Goal: Information Seeking & Learning: Learn about a topic

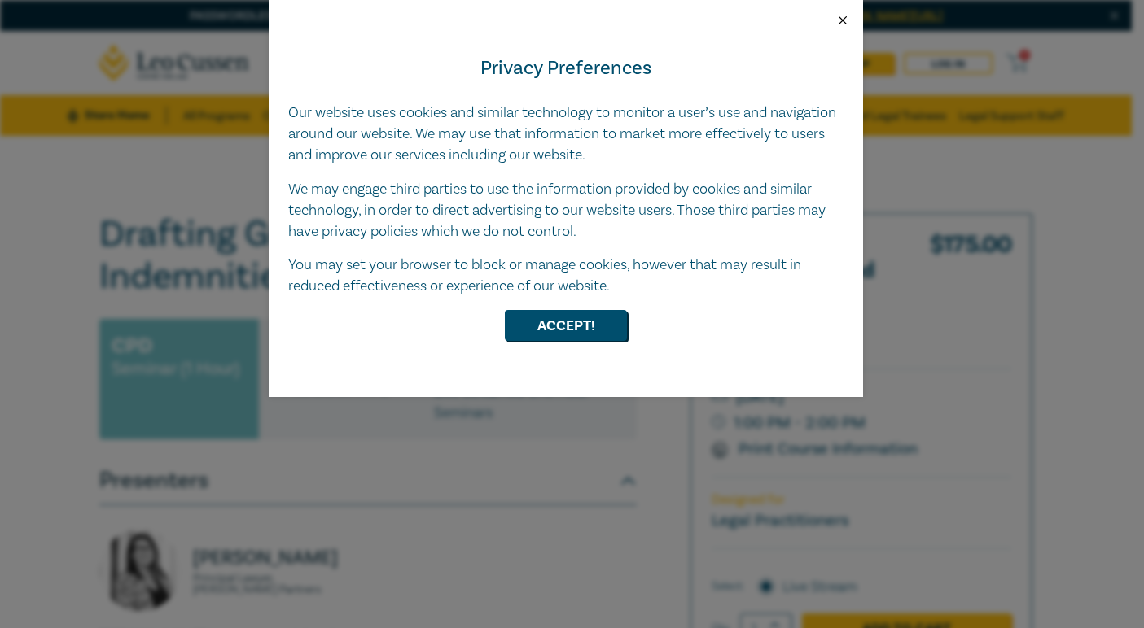
click at [847, 15] on button "Close" at bounding box center [842, 20] width 15 height 15
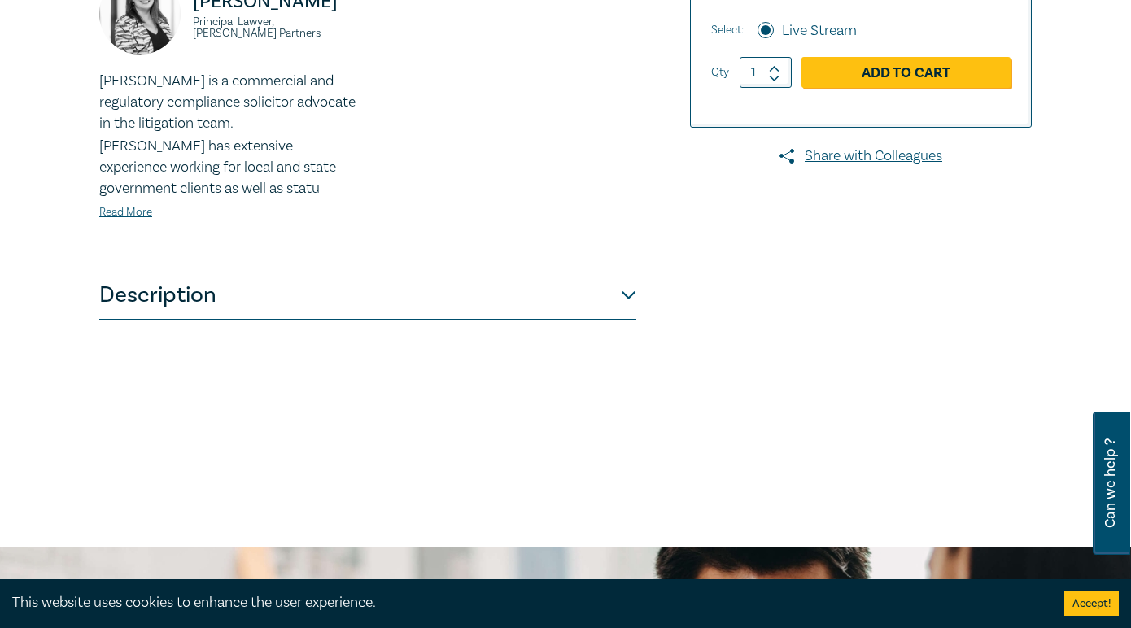
scroll to position [570, 0]
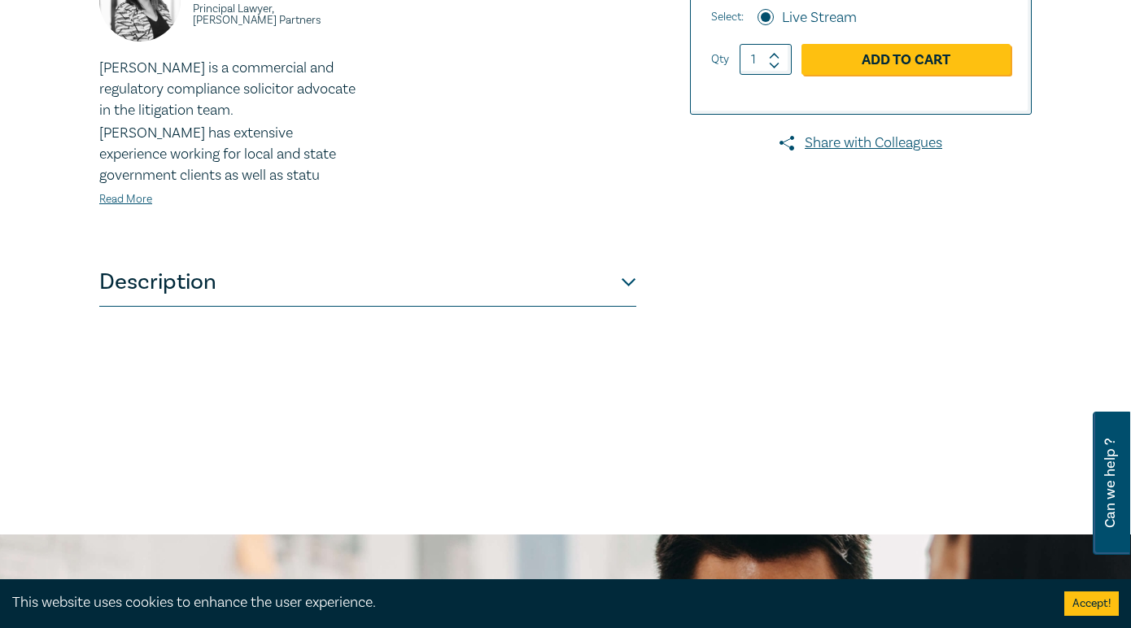
click at [336, 291] on button "Description" at bounding box center [367, 282] width 537 height 49
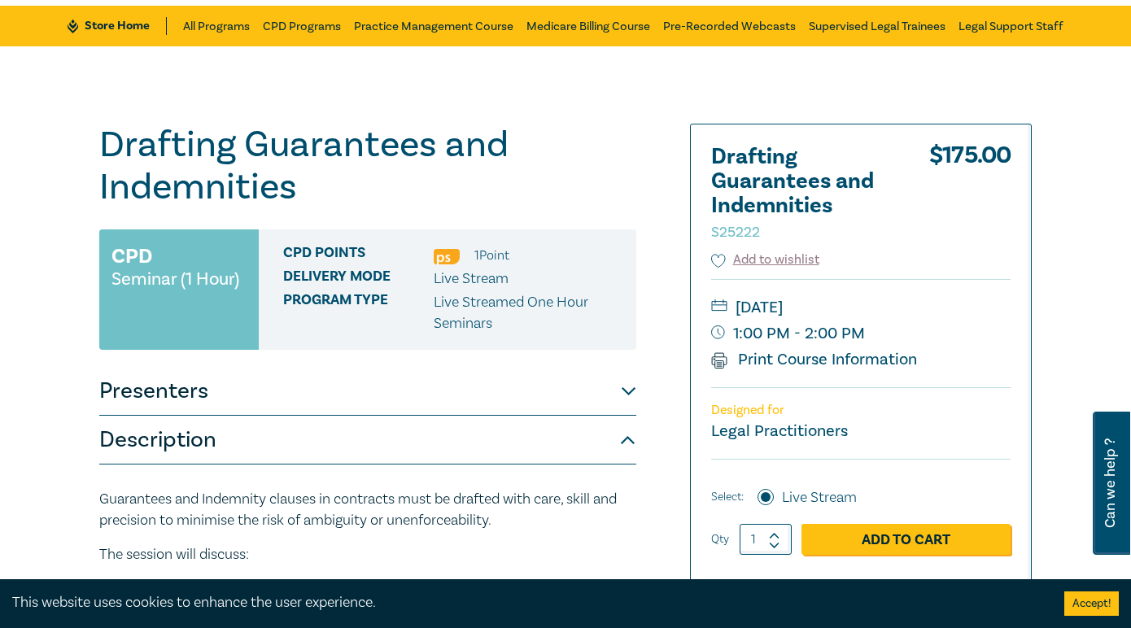
scroll to position [81, 0]
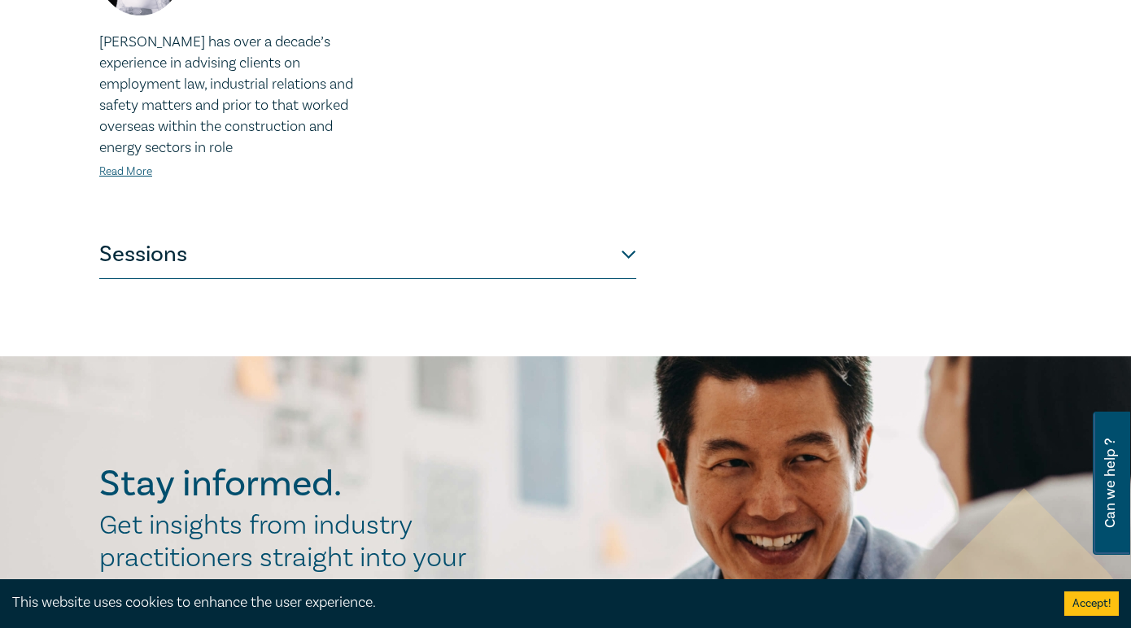
scroll to position [814, 0]
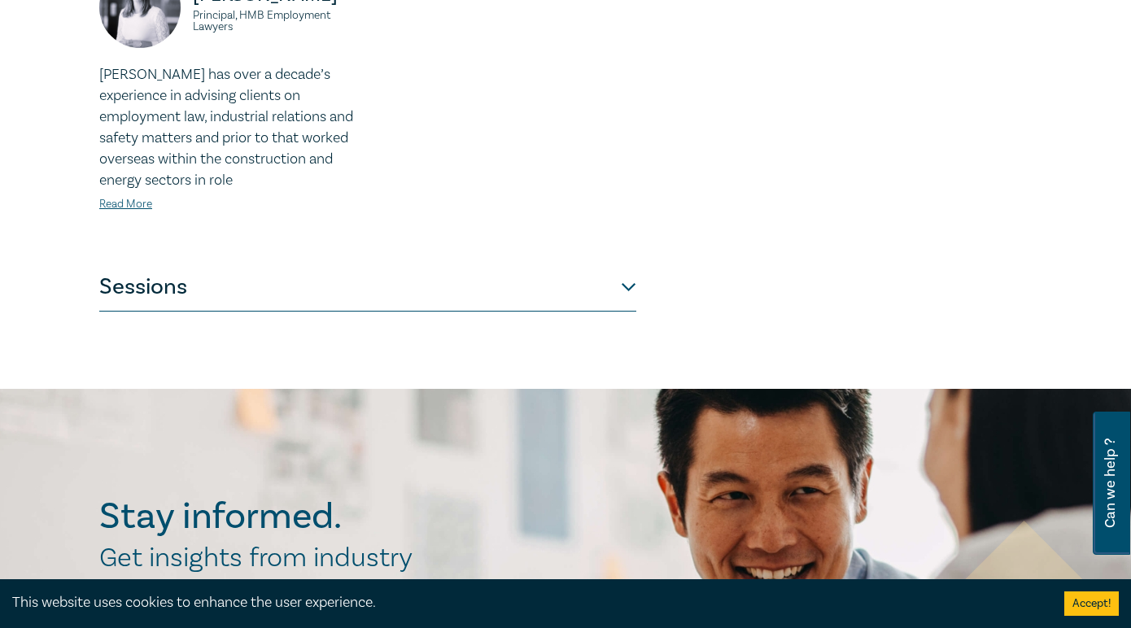
click at [448, 275] on button "Sessions" at bounding box center [367, 287] width 537 height 49
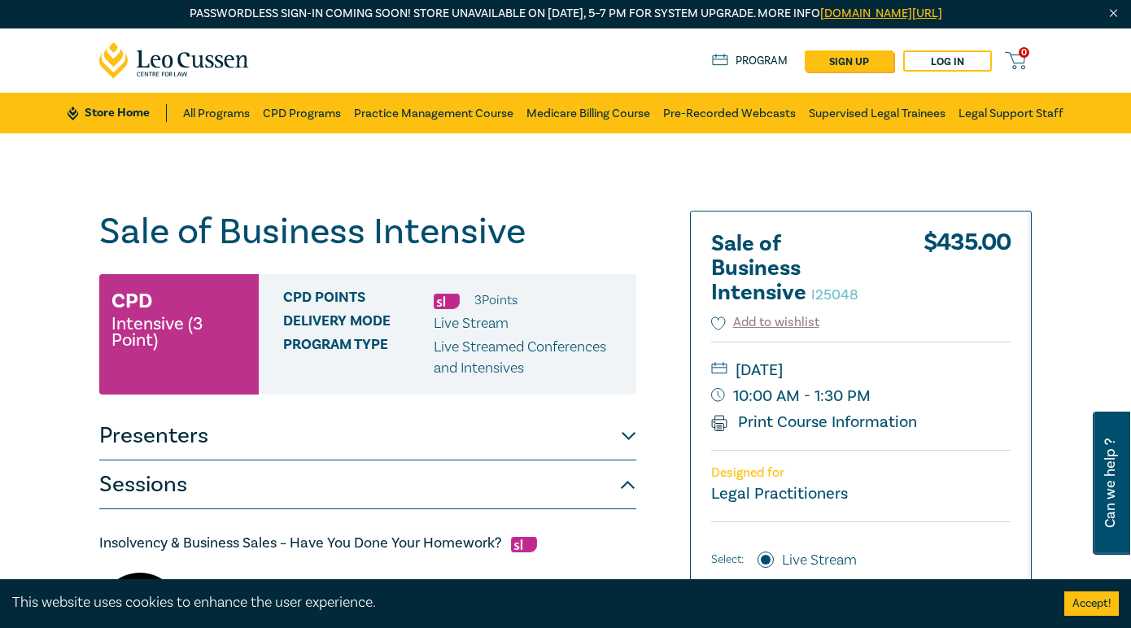
scroll to position [0, 0]
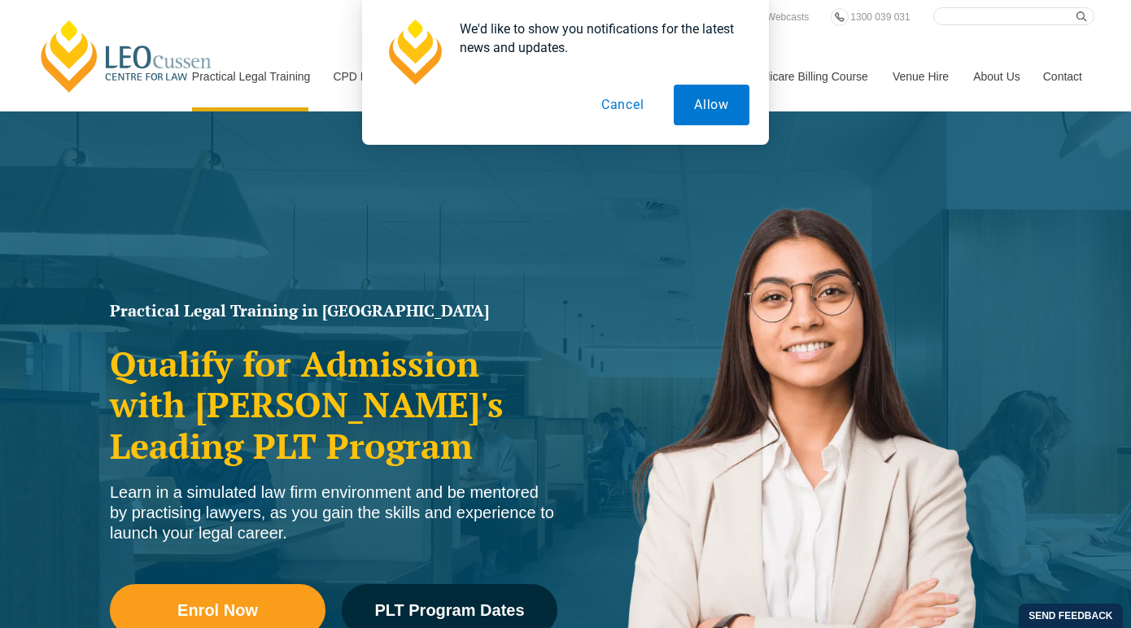
click at [630, 106] on button "Cancel" at bounding box center [623, 105] width 84 height 41
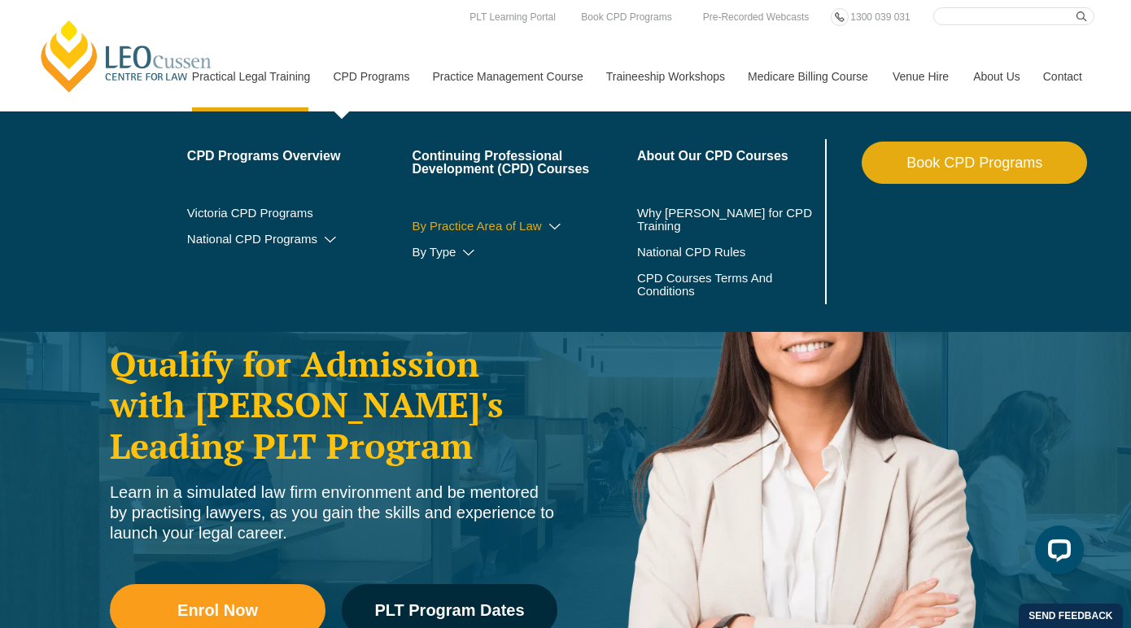
click at [547, 229] on icon at bounding box center [555, 226] width 16 height 11
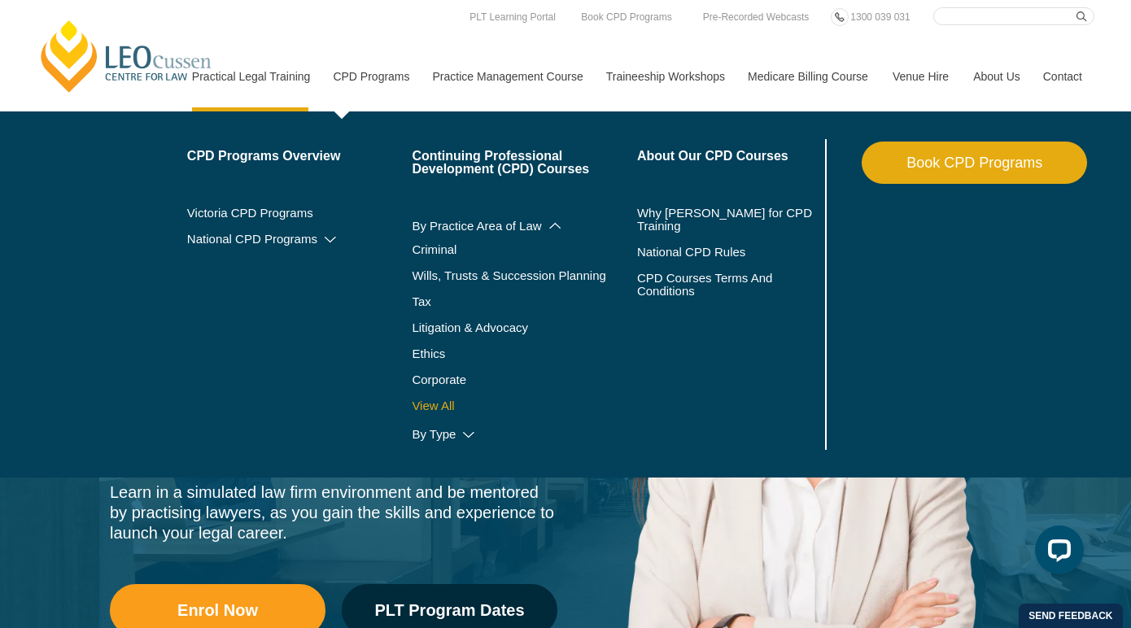
click at [446, 400] on link "View All" at bounding box center [524, 406] width 225 height 13
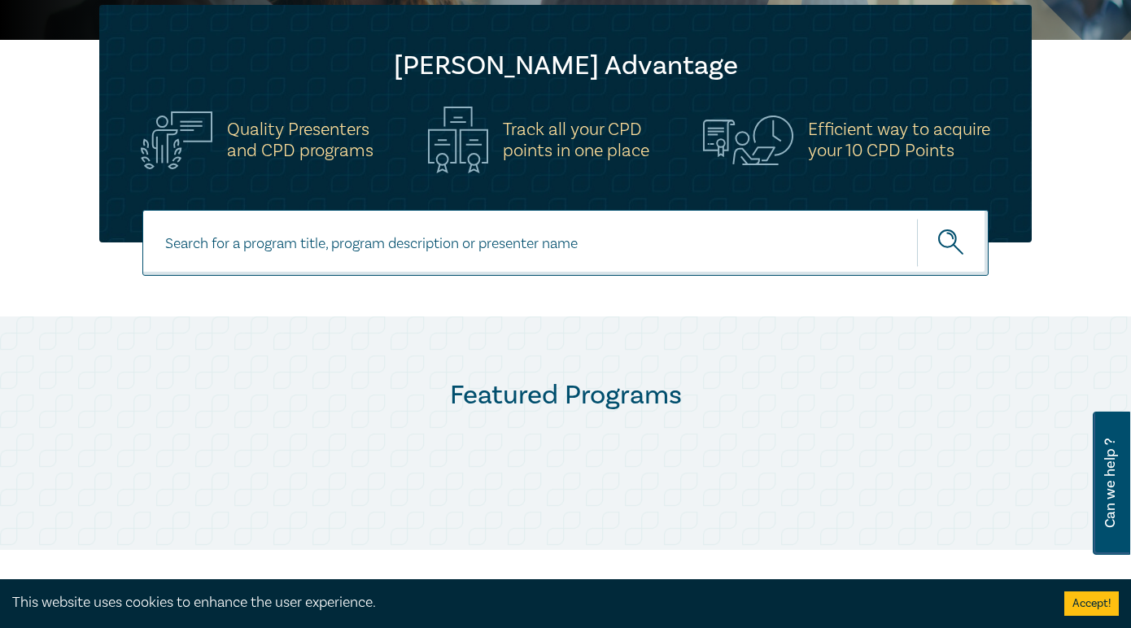
scroll to position [488, 0]
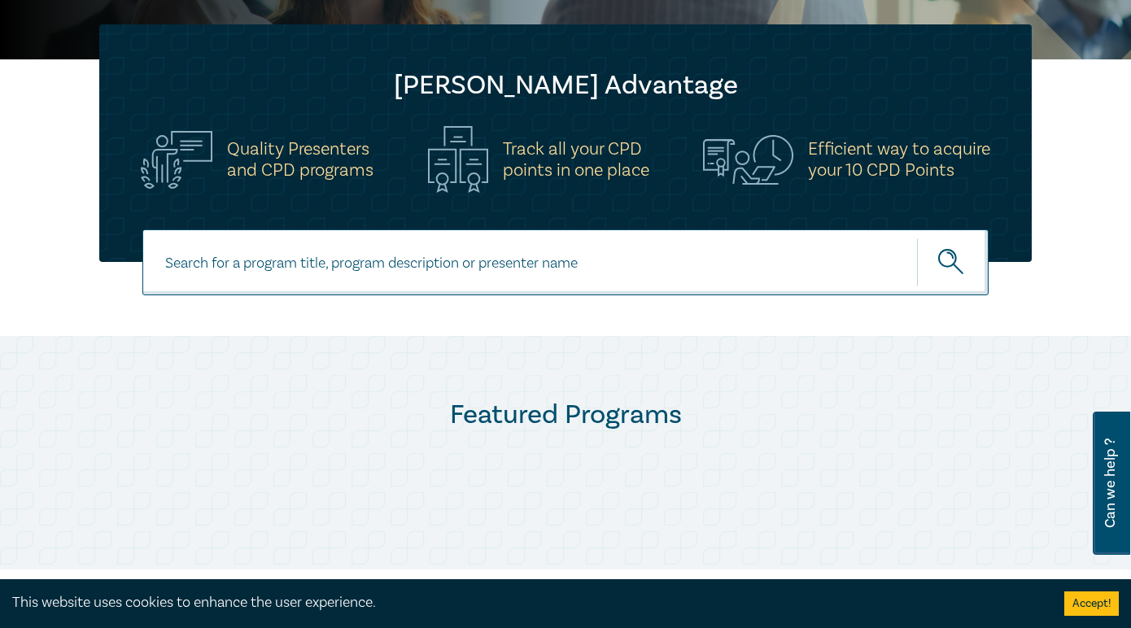
click at [515, 273] on input at bounding box center [565, 263] width 846 height 66
type input "Consumer"
click at [917, 238] on button "submit" at bounding box center [953, 263] width 72 height 50
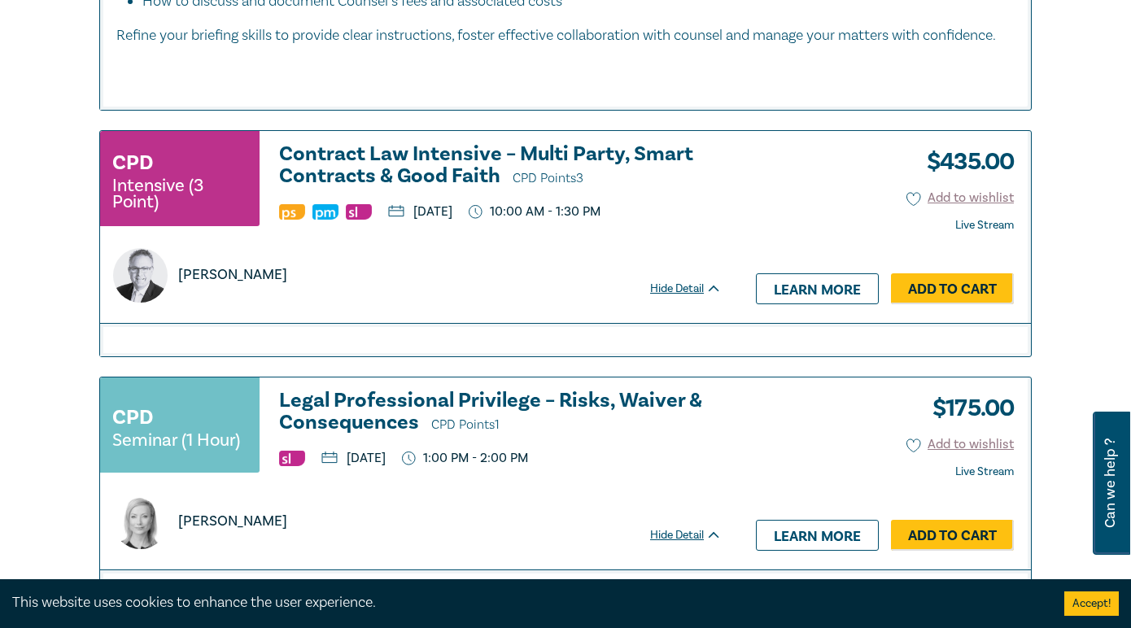
scroll to position [3256, 0]
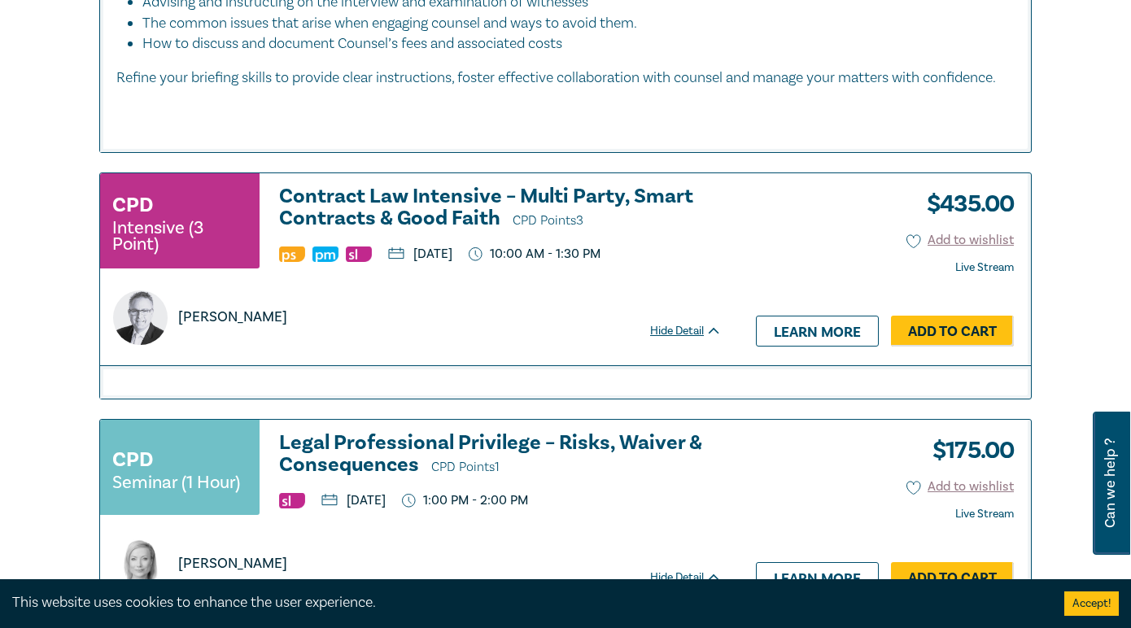
click at [429, 220] on h3 "Contract Law Intensive – Multi Party, Smart Contracts & Good Faith CPD Points 3" at bounding box center [500, 209] width 443 height 46
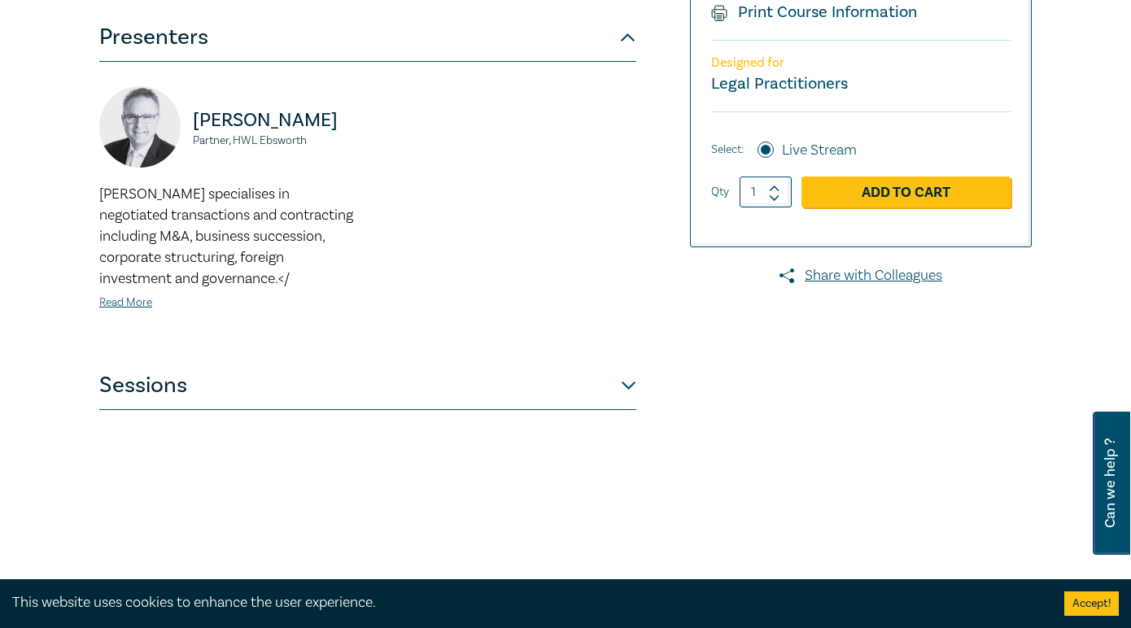
scroll to position [488, 0]
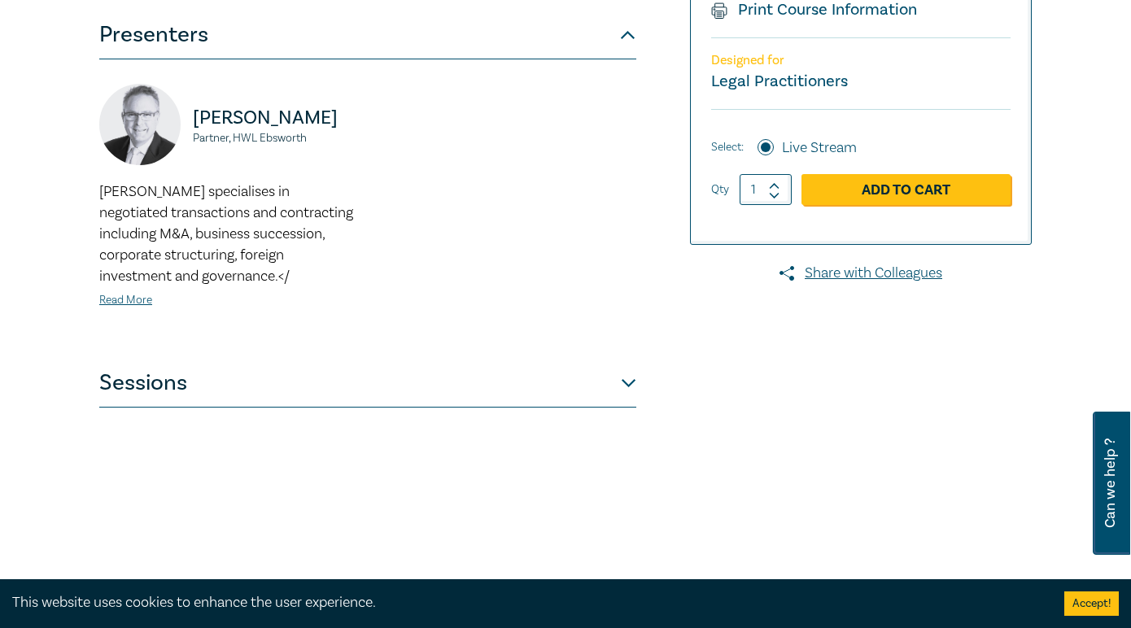
click at [193, 400] on button "Sessions" at bounding box center [367, 383] width 537 height 49
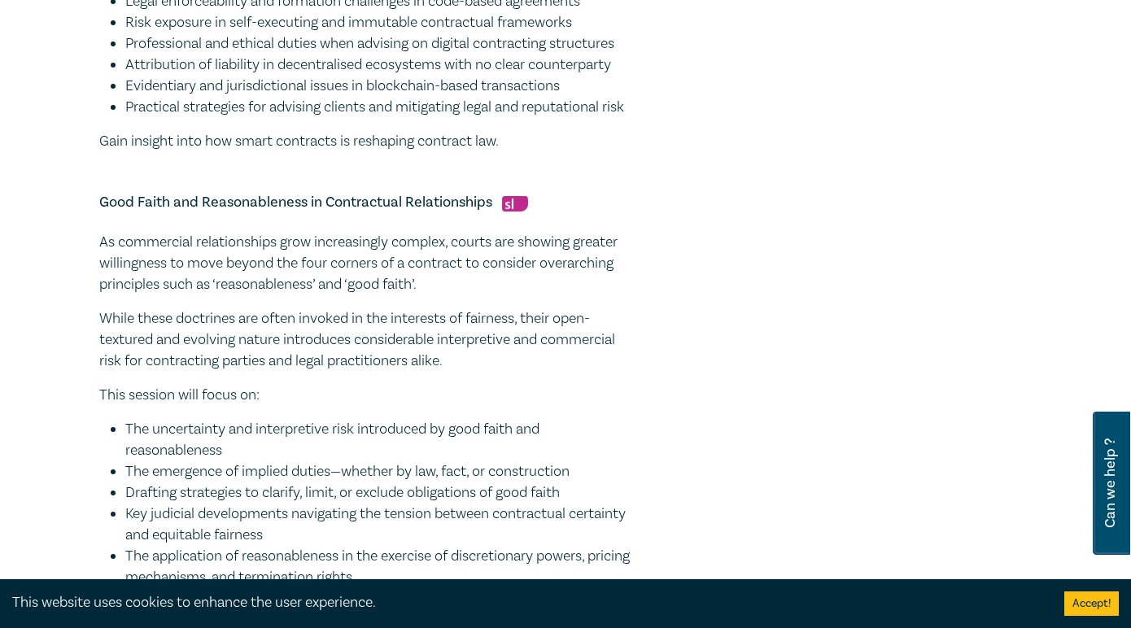
scroll to position [1465, 0]
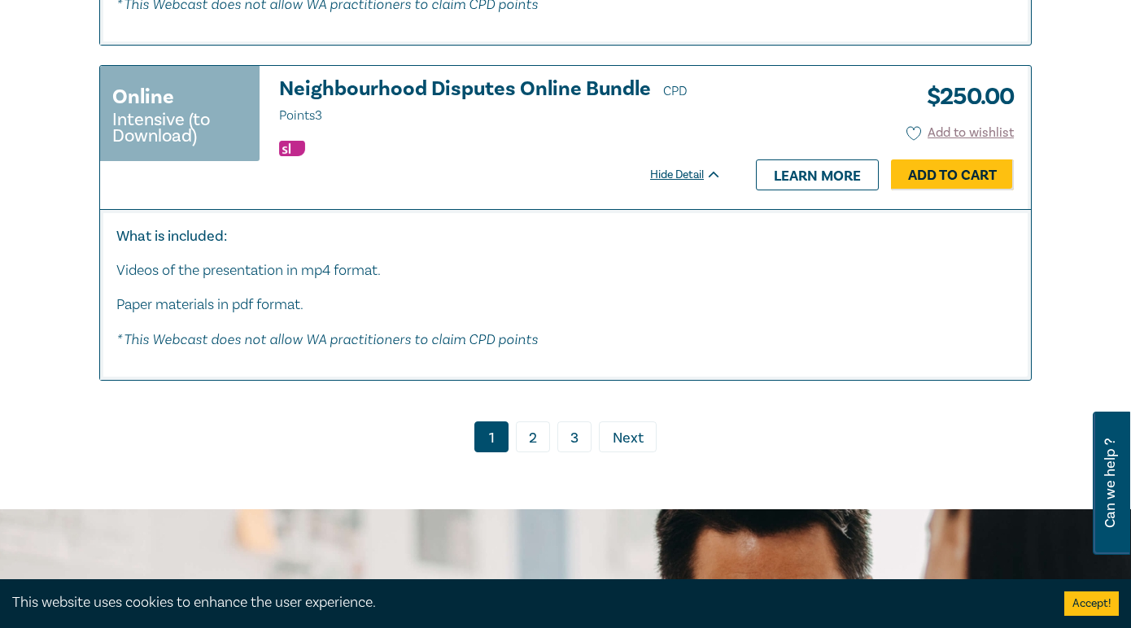
scroll to position [7895, 0]
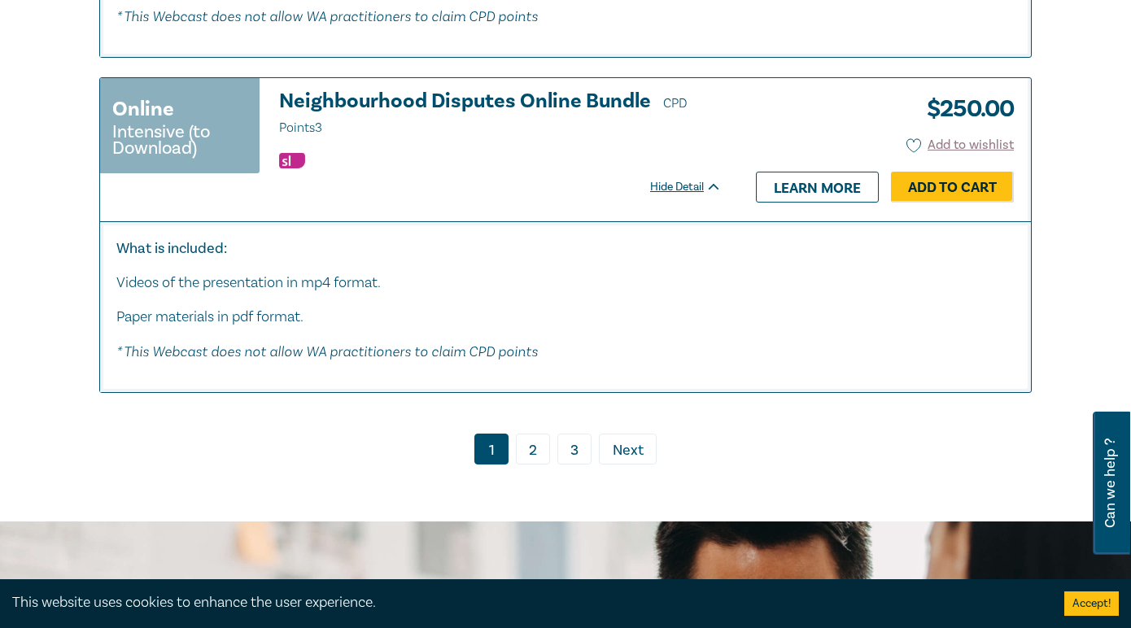
click at [534, 465] on link "2" at bounding box center [533, 449] width 34 height 31
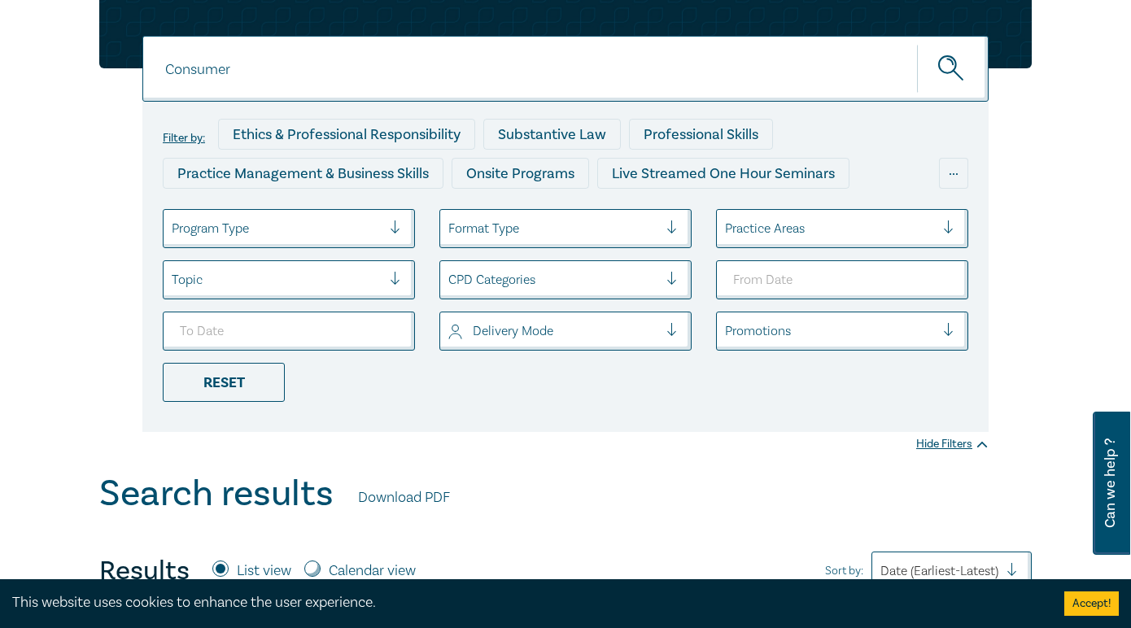
scroll to position [81, 0]
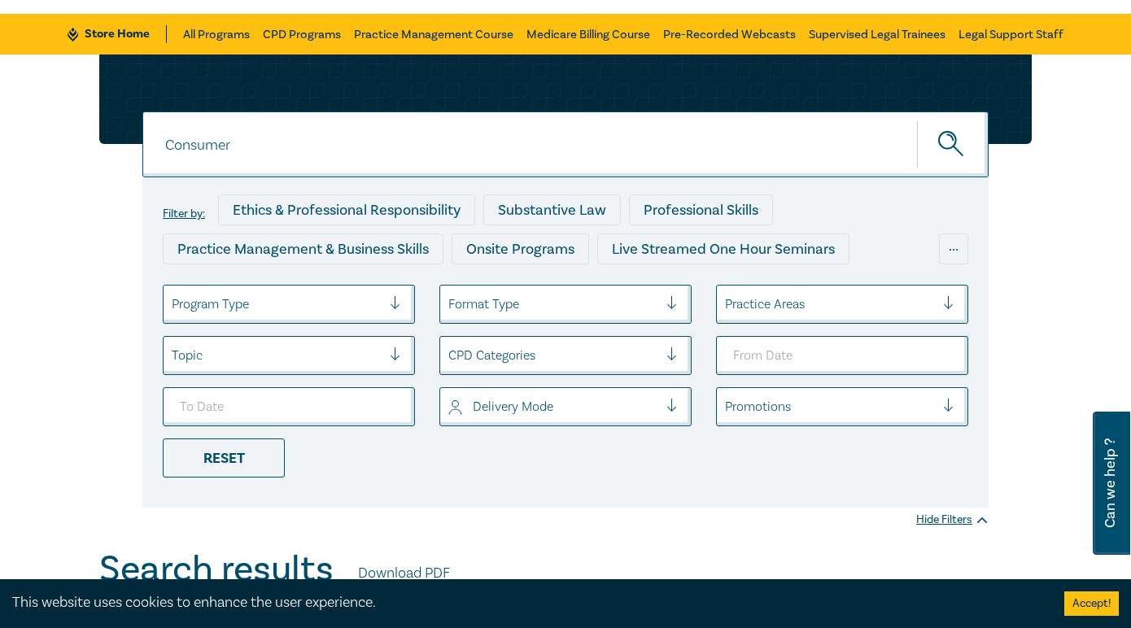
click at [465, 409] on div at bounding box center [553, 406] width 210 height 21
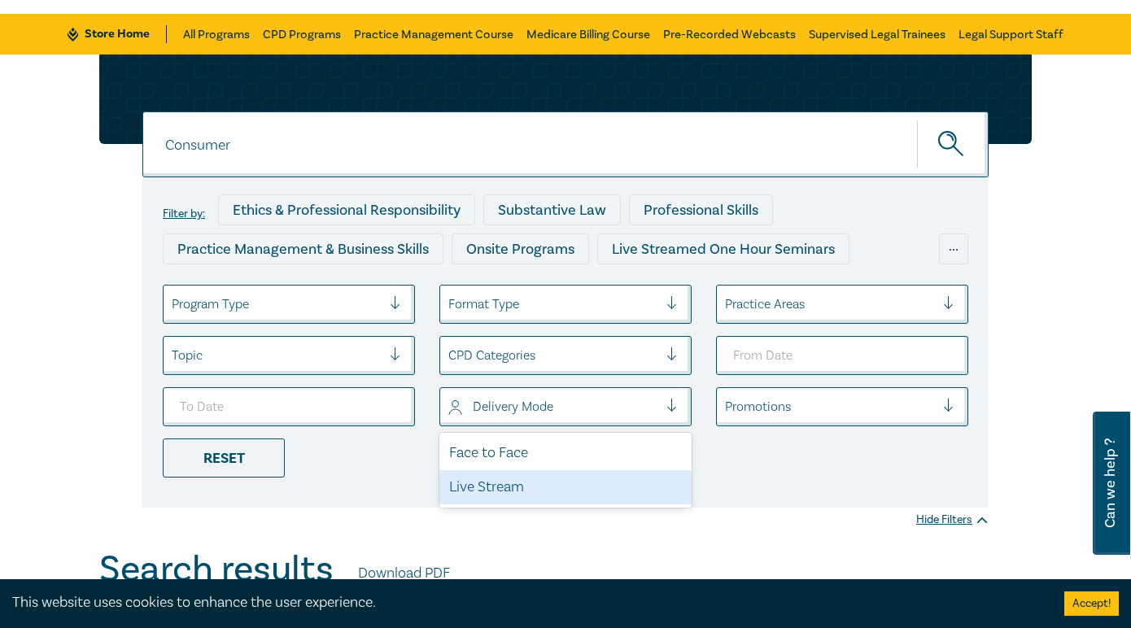
click at [488, 482] on div "Live Stream" at bounding box center [566, 487] width 252 height 34
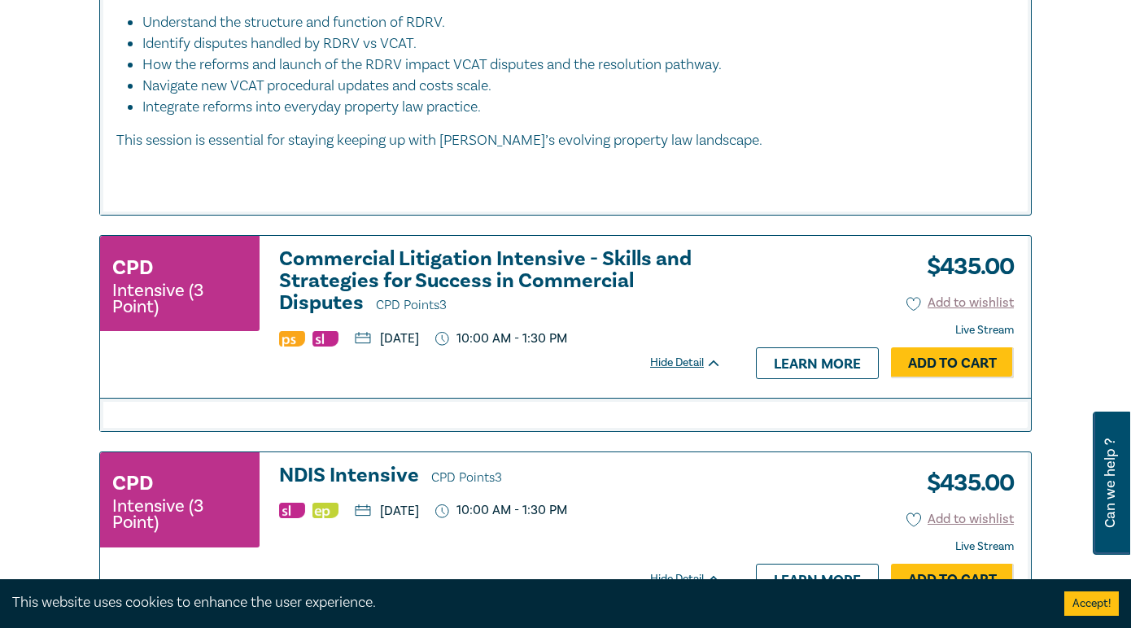
scroll to position [1058, 0]
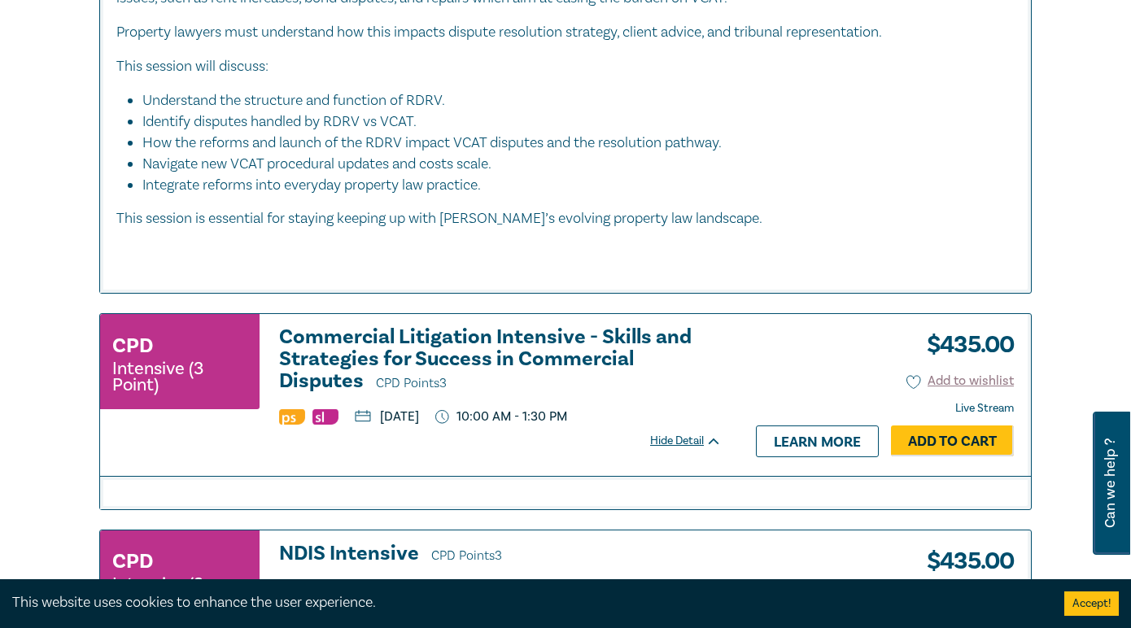
click at [434, 349] on h3 "Commercial Litigation Intensive - Skills and Strategies for Success in Commerci…" at bounding box center [500, 360] width 443 height 68
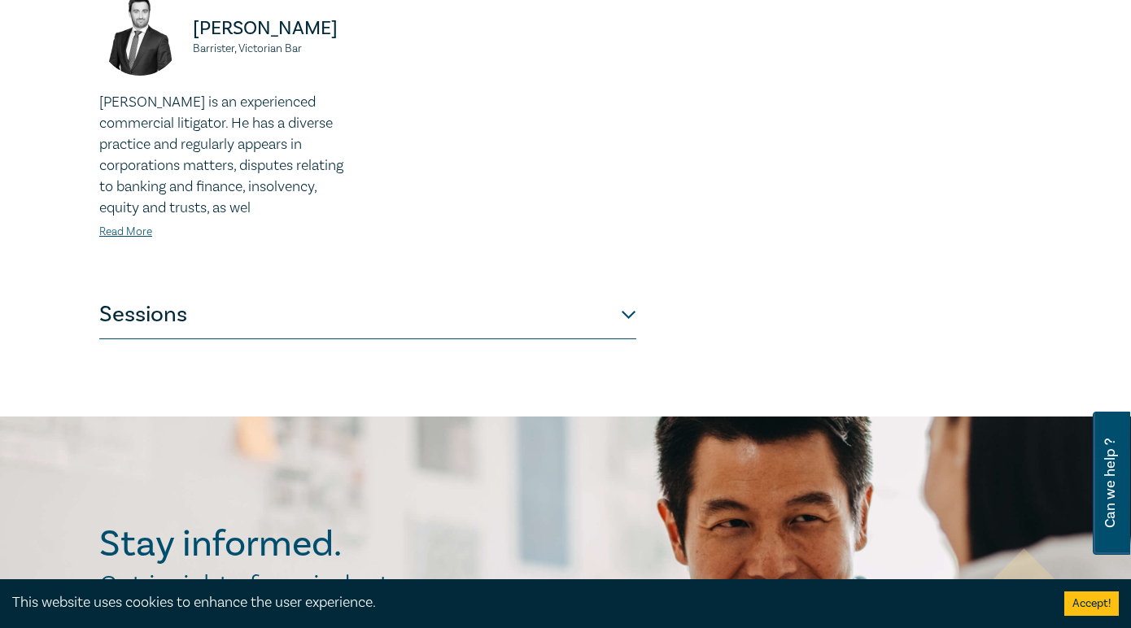
scroll to position [895, 0]
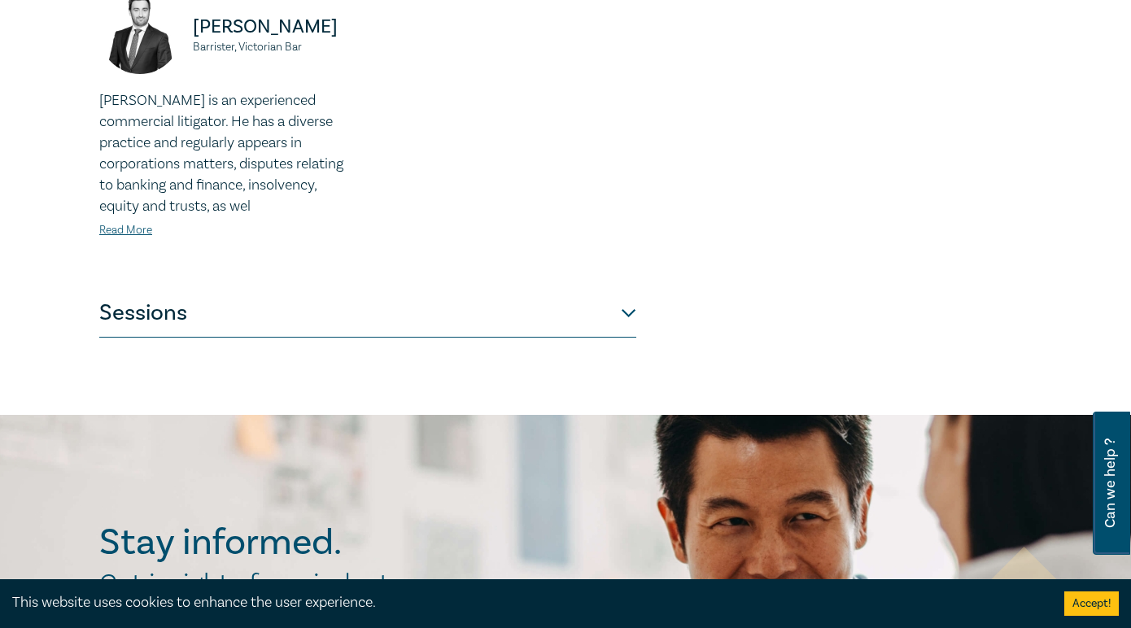
click at [421, 330] on button "Sessions" at bounding box center [367, 313] width 537 height 49
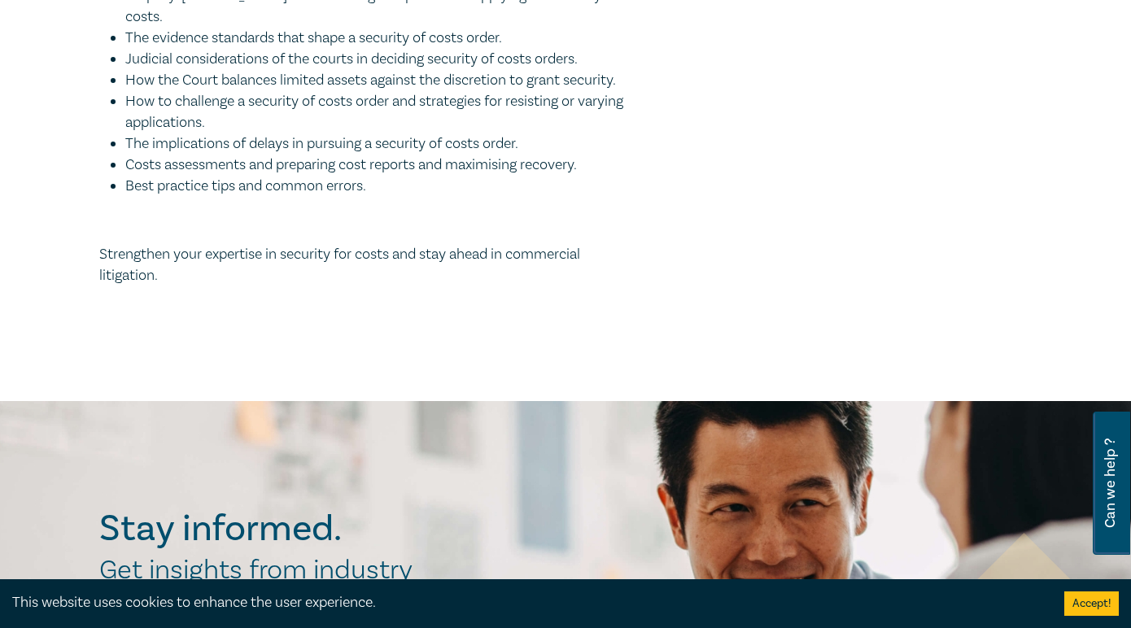
scroll to position [2279, 0]
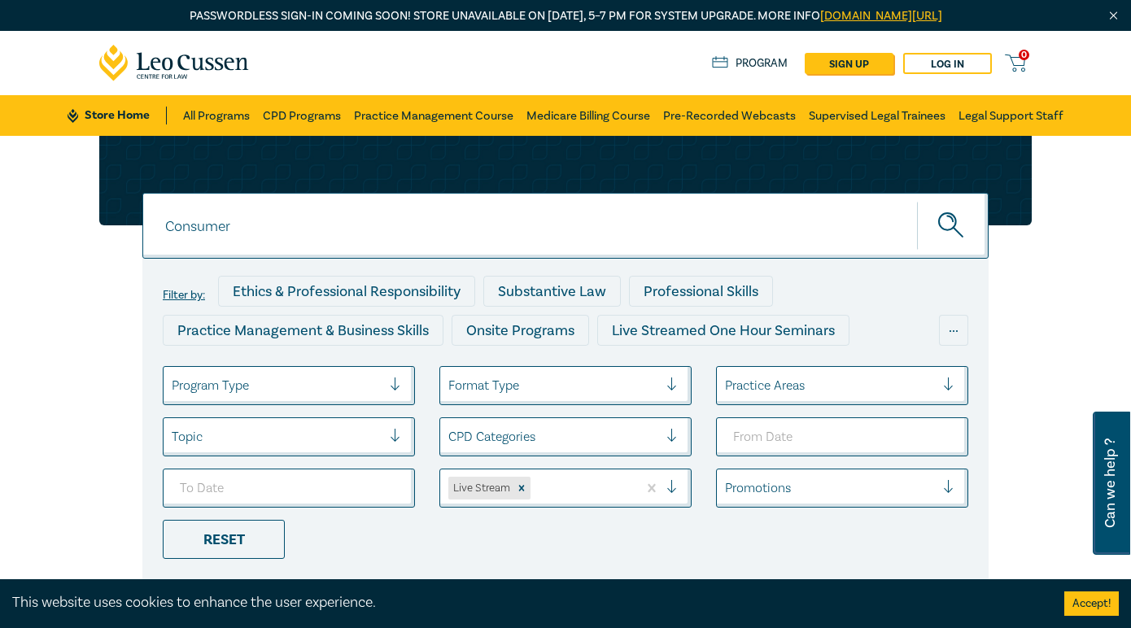
click at [377, 230] on input "Consumer" at bounding box center [565, 226] width 846 height 66
drag, startPoint x: 427, startPoint y: 221, endPoint x: 157, endPoint y: 228, distance: 270.3
click at [157, 228] on input "Consumer" at bounding box center [565, 226] width 846 height 66
type input "Australian Consumer Law"
click at [917, 201] on button "submit" at bounding box center [953, 226] width 72 height 50
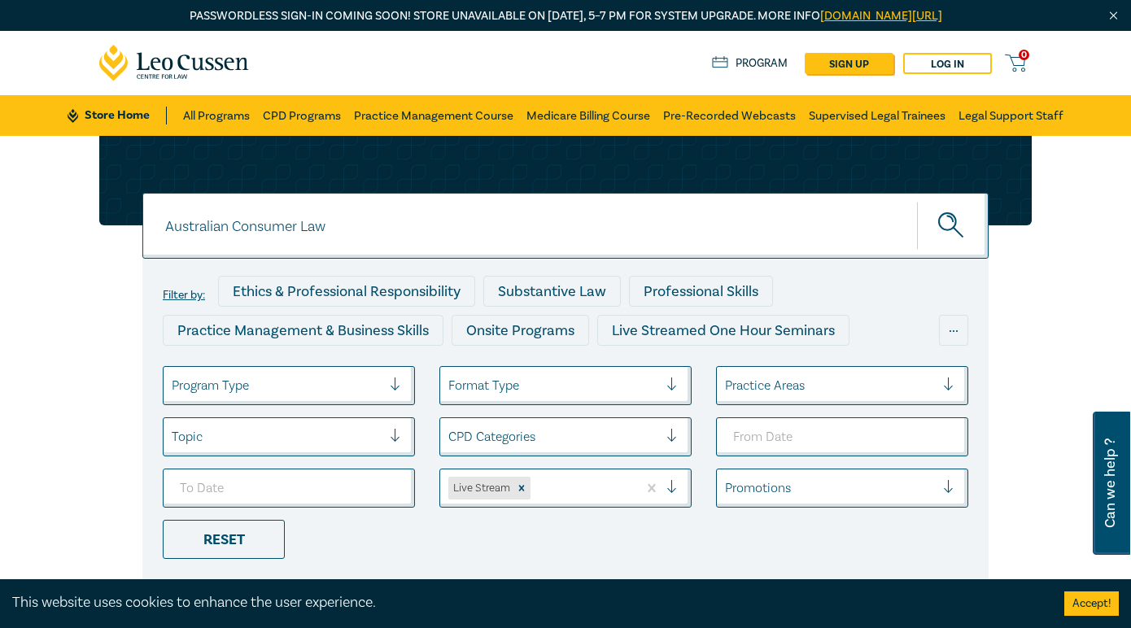
click at [965, 238] on icon "submit" at bounding box center [952, 226] width 28 height 28
drag, startPoint x: 360, startPoint y: 227, endPoint x: 164, endPoint y: 232, distance: 196.2
click at [164, 232] on input "Australian Consumer Law" at bounding box center [565, 226] width 846 height 66
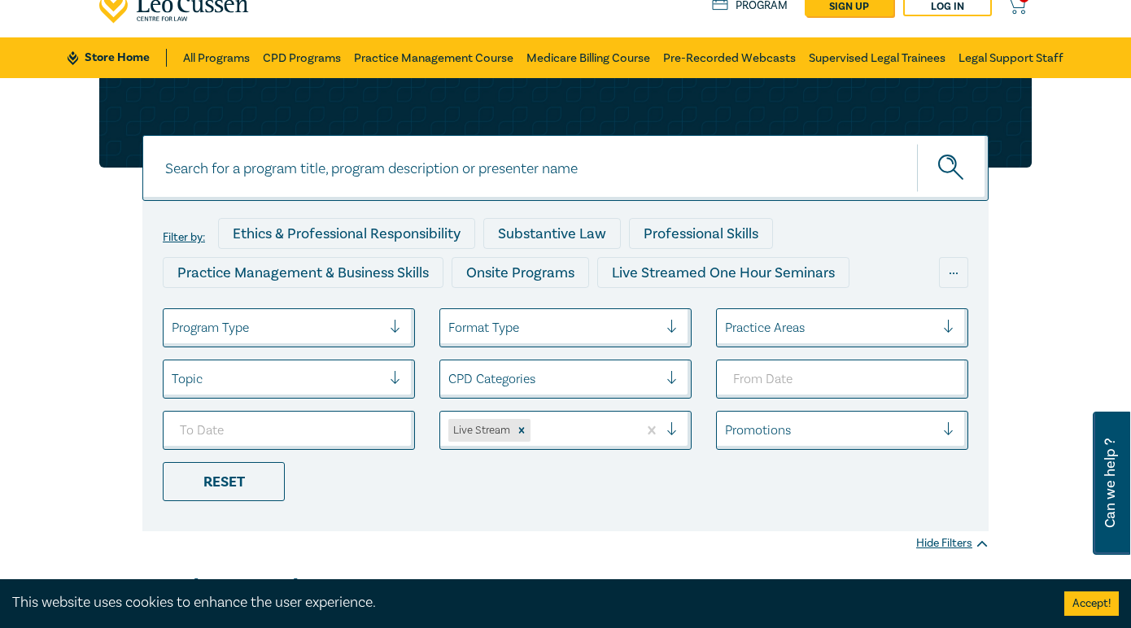
scroll to position [244, 0]
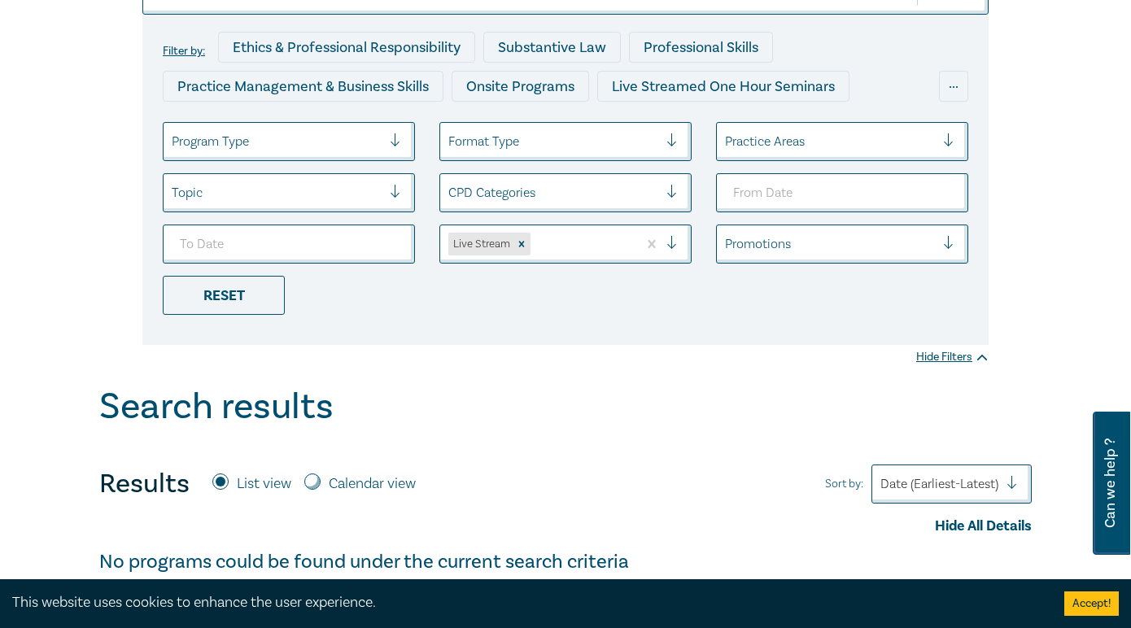
click at [238, 273] on ul "Program Type Format Type Practice Areas Topic CPD Categories Live Stream Promot…" at bounding box center [566, 218] width 830 height 193
click at [238, 295] on div "Reset" at bounding box center [224, 295] width 122 height 39
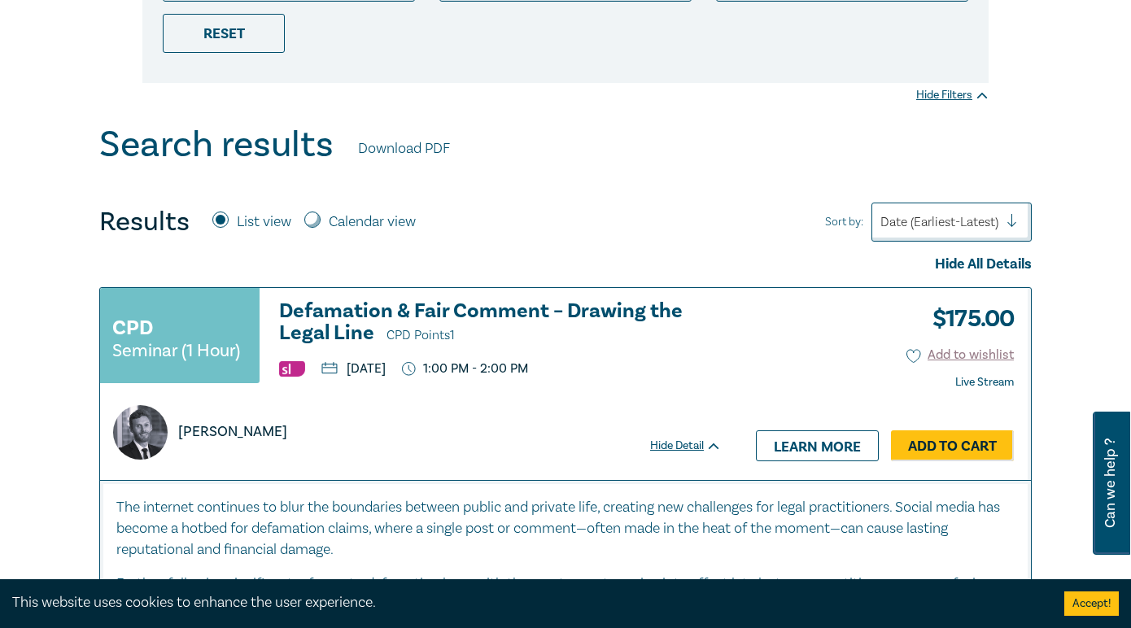
scroll to position [326, 0]
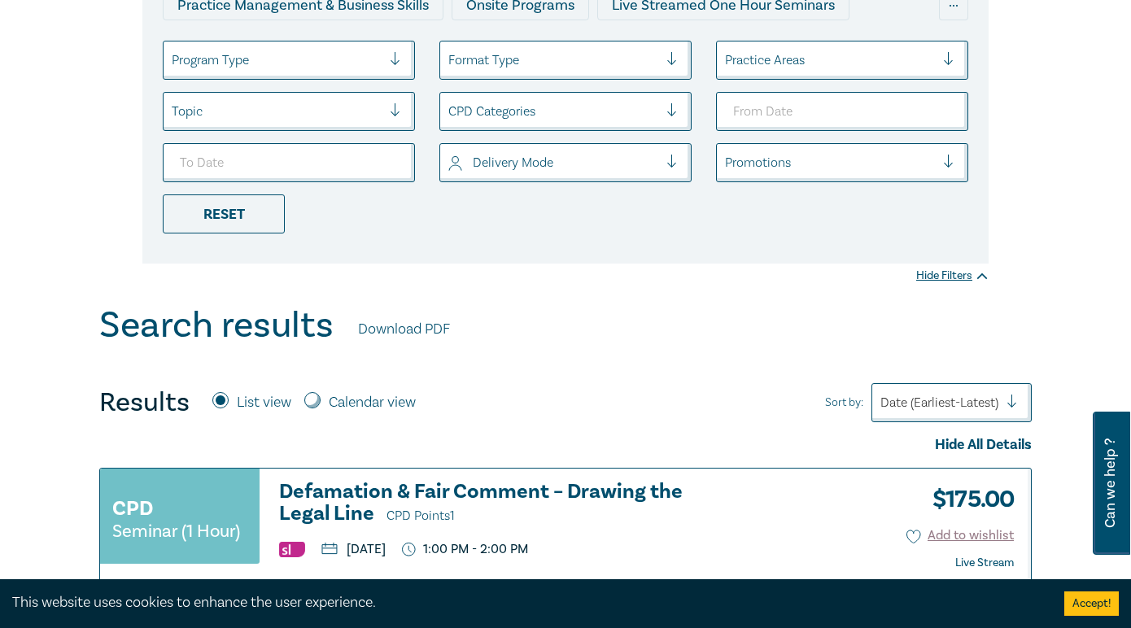
click at [514, 46] on div "Format Type" at bounding box center [553, 60] width 226 height 28
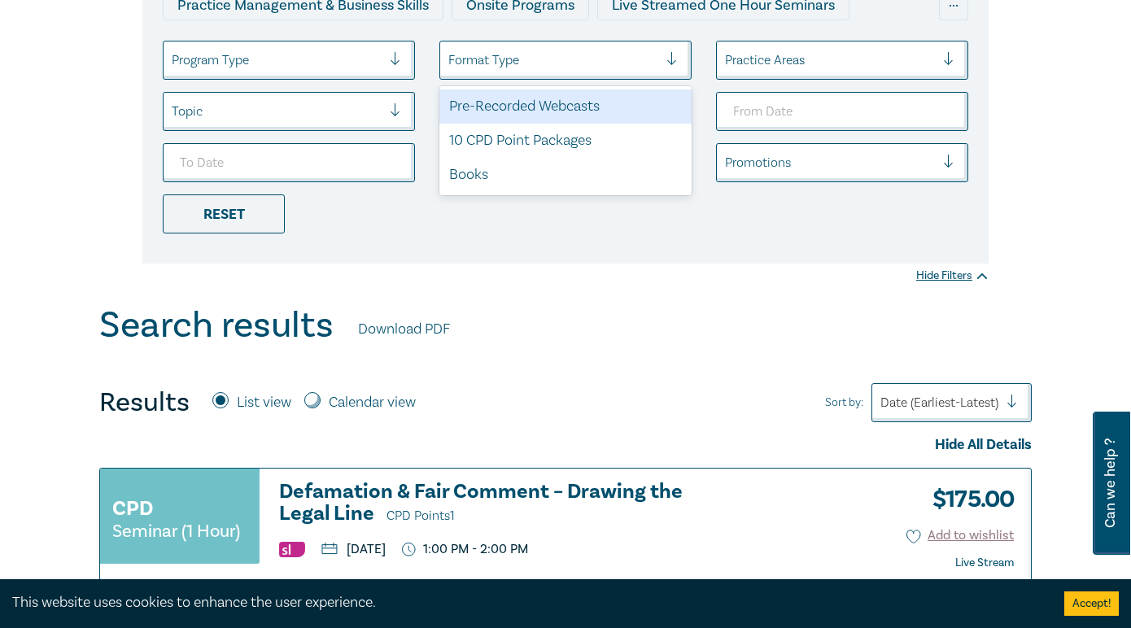
click at [521, 59] on div at bounding box center [553, 60] width 210 height 21
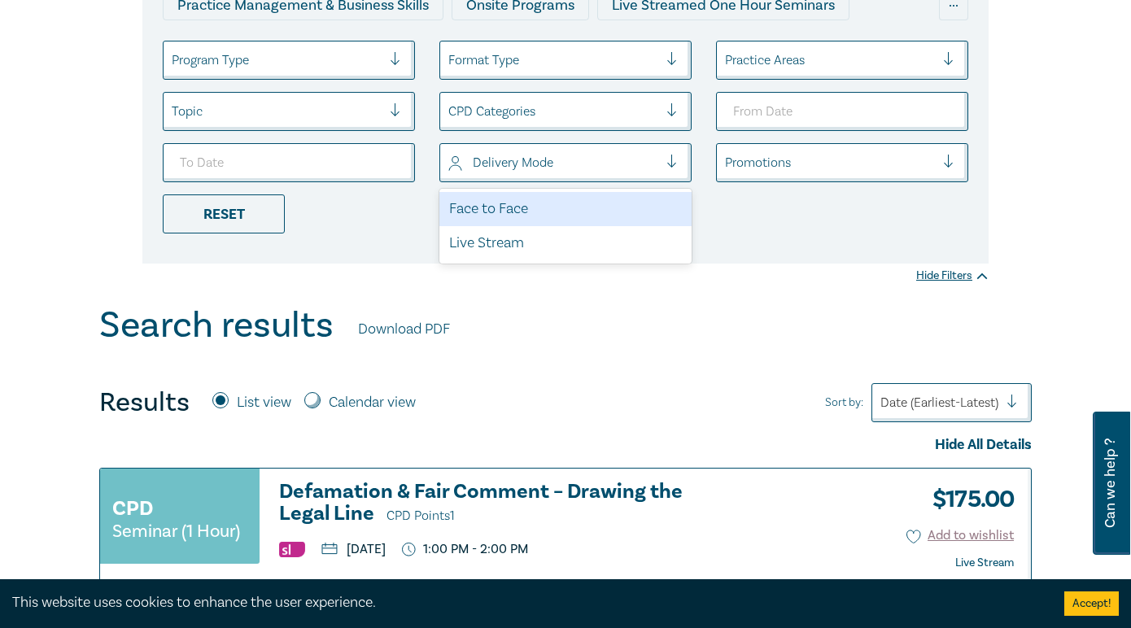
click at [509, 159] on div at bounding box center [553, 162] width 210 height 21
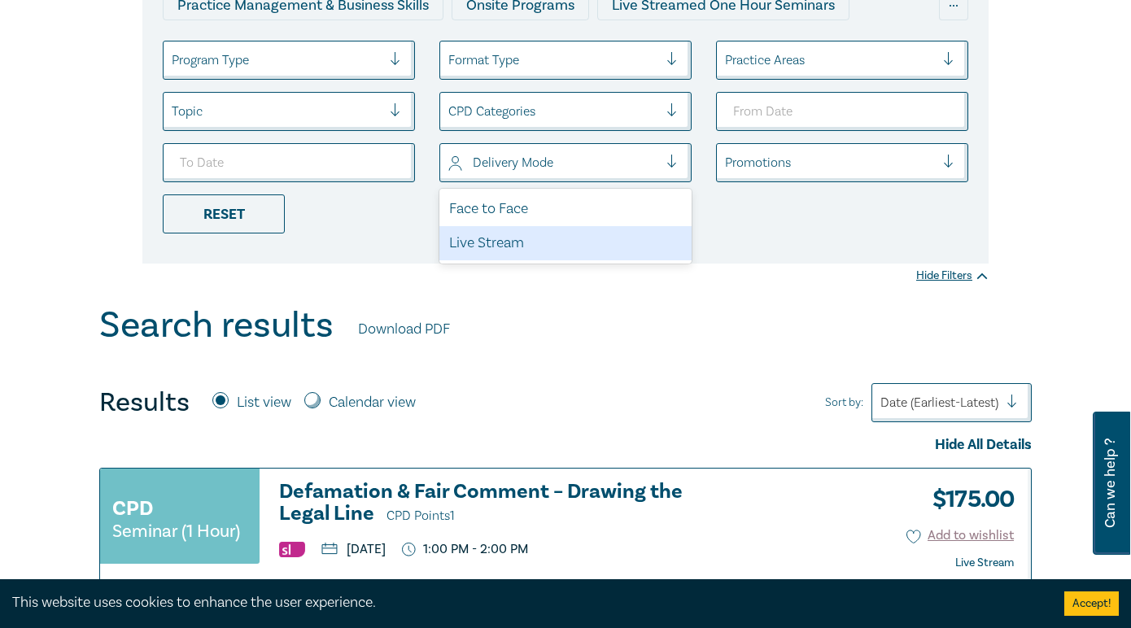
click at [501, 247] on div "Live Stream" at bounding box center [566, 243] width 252 height 34
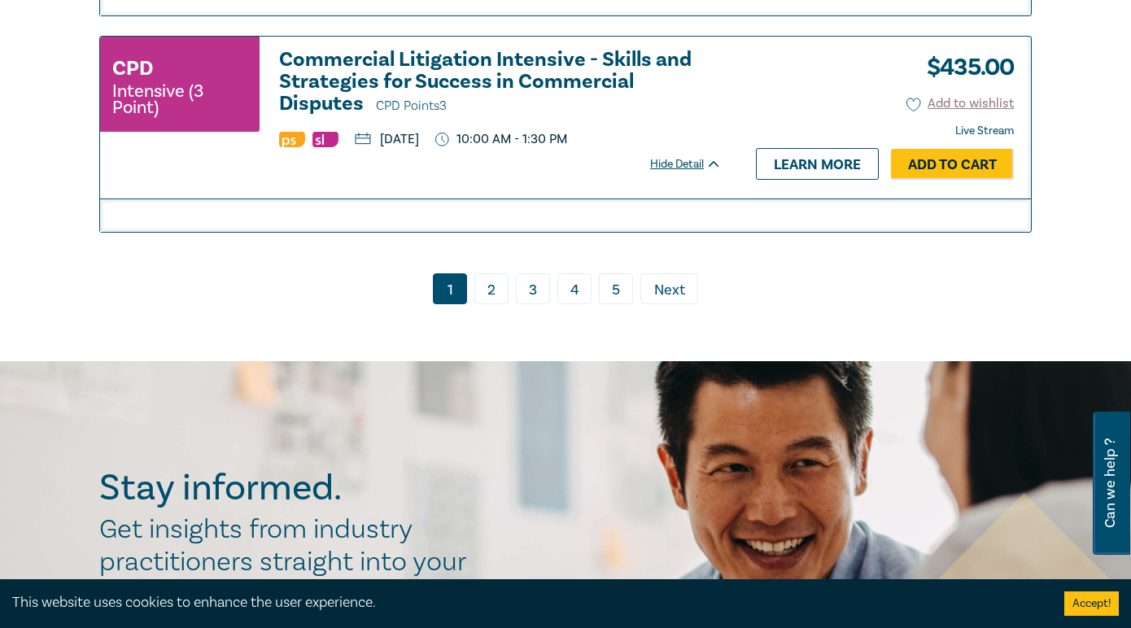
scroll to position [7732, 0]
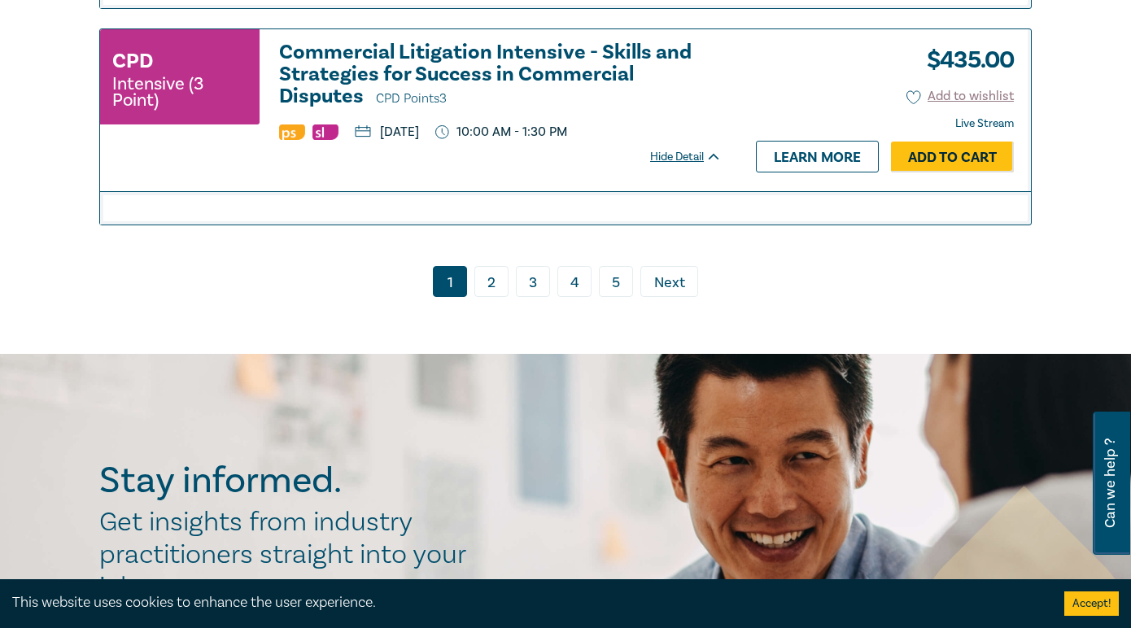
click at [484, 297] on link "2" at bounding box center [492, 281] width 34 height 31
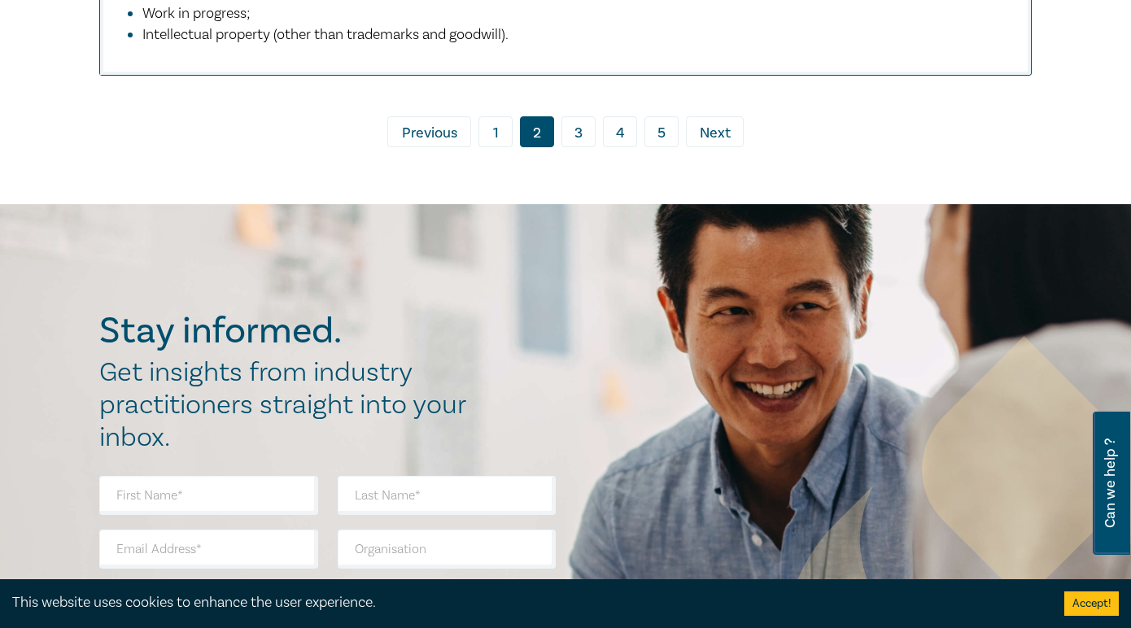
scroll to position [8709, 0]
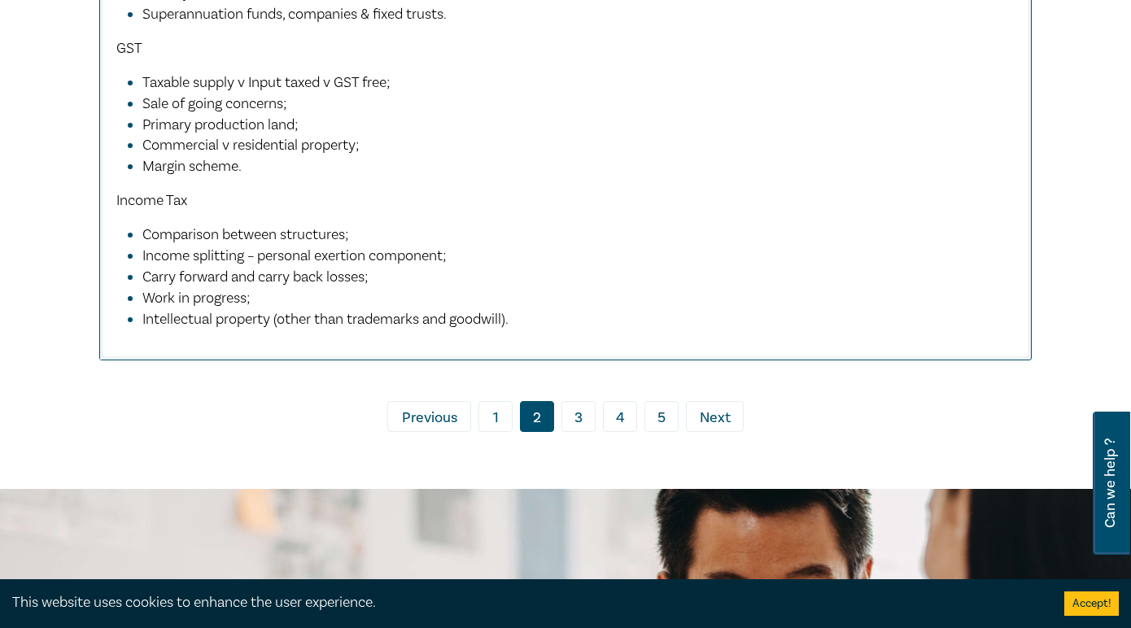
click at [588, 432] on link "3" at bounding box center [579, 416] width 34 height 31
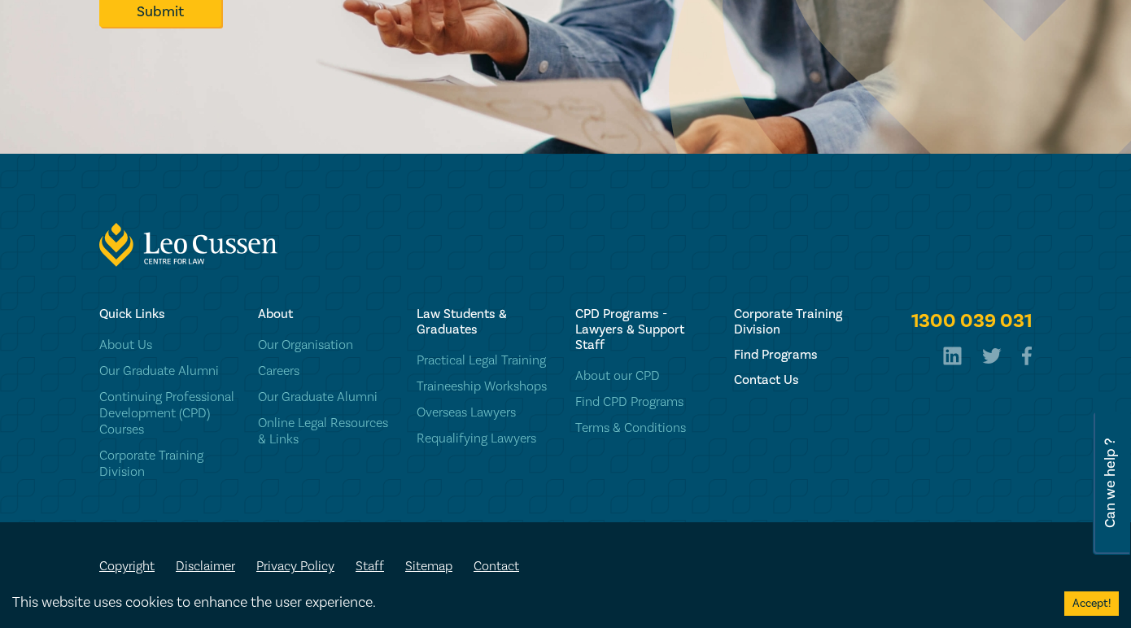
scroll to position [8565, 0]
drag, startPoint x: 654, startPoint y: 349, endPoint x: 689, endPoint y: 657, distance: 309.6
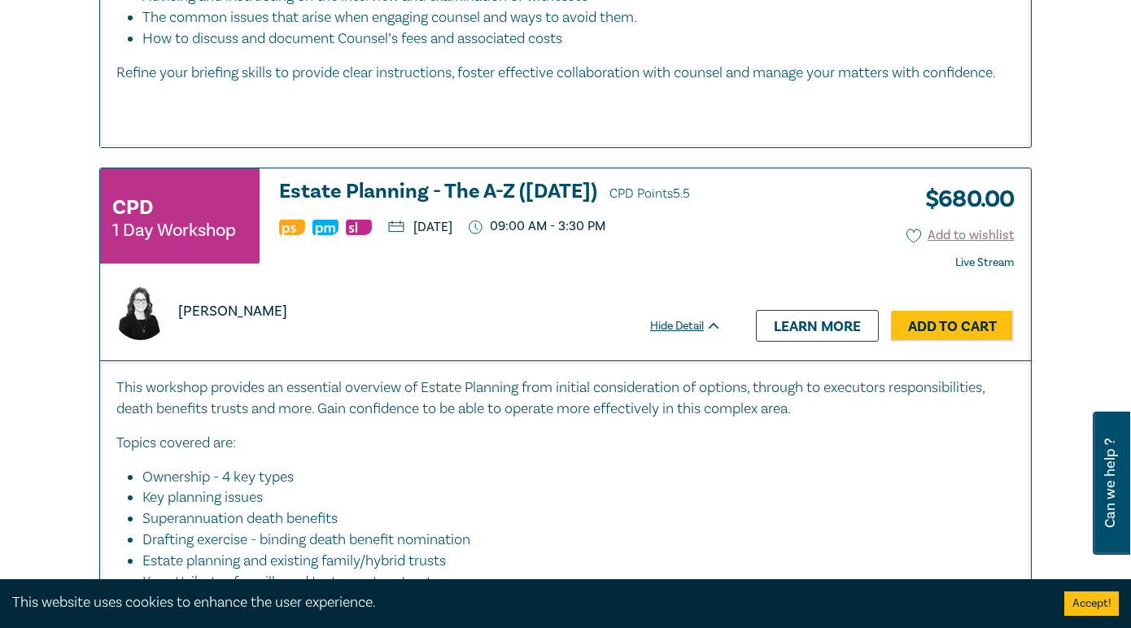
scroll to position [6937, 0]
click at [521, 206] on h3 "Estate Planning - The A-Z (Nov 2025) CPD Points 5.5" at bounding box center [500, 194] width 443 height 24
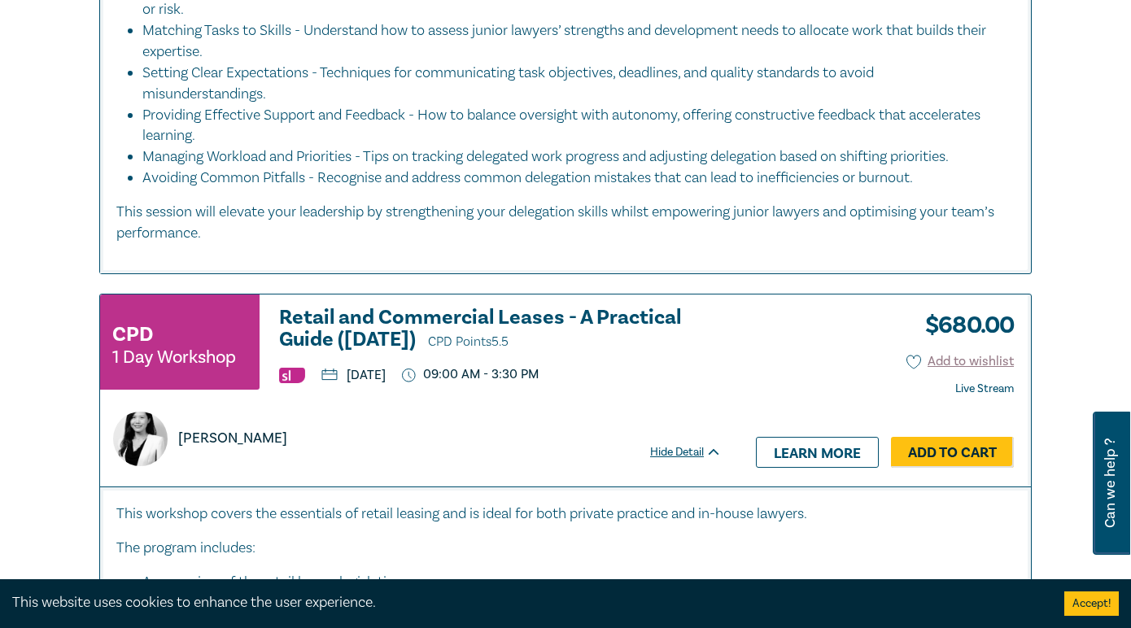
scroll to position [2623, 0]
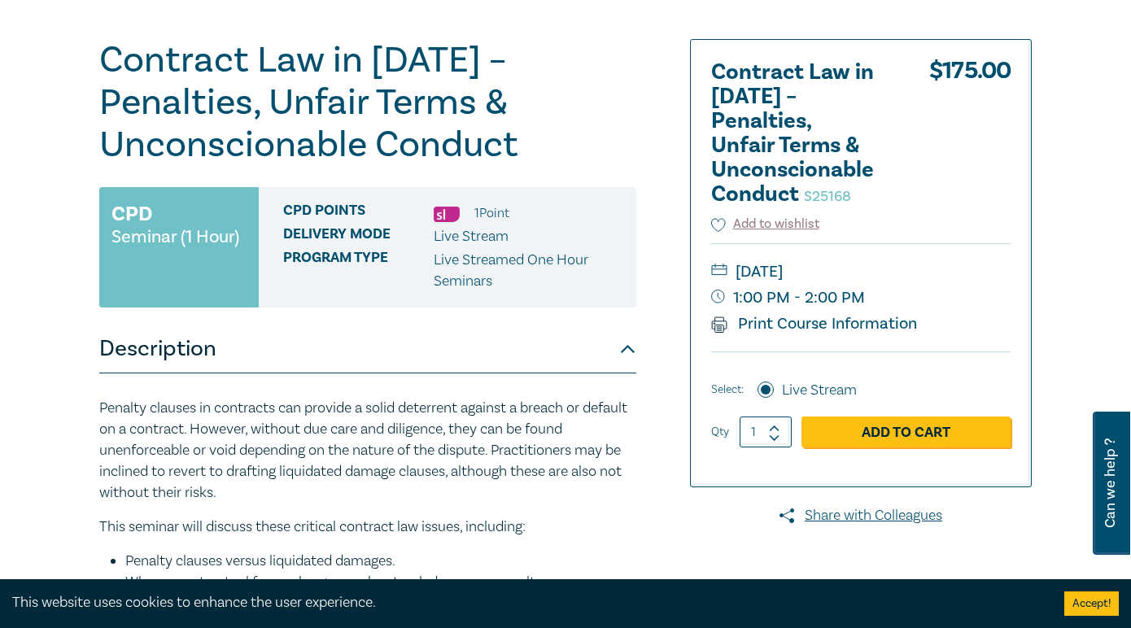
scroll to position [163, 0]
